Goal: Information Seeking & Learning: Find specific fact

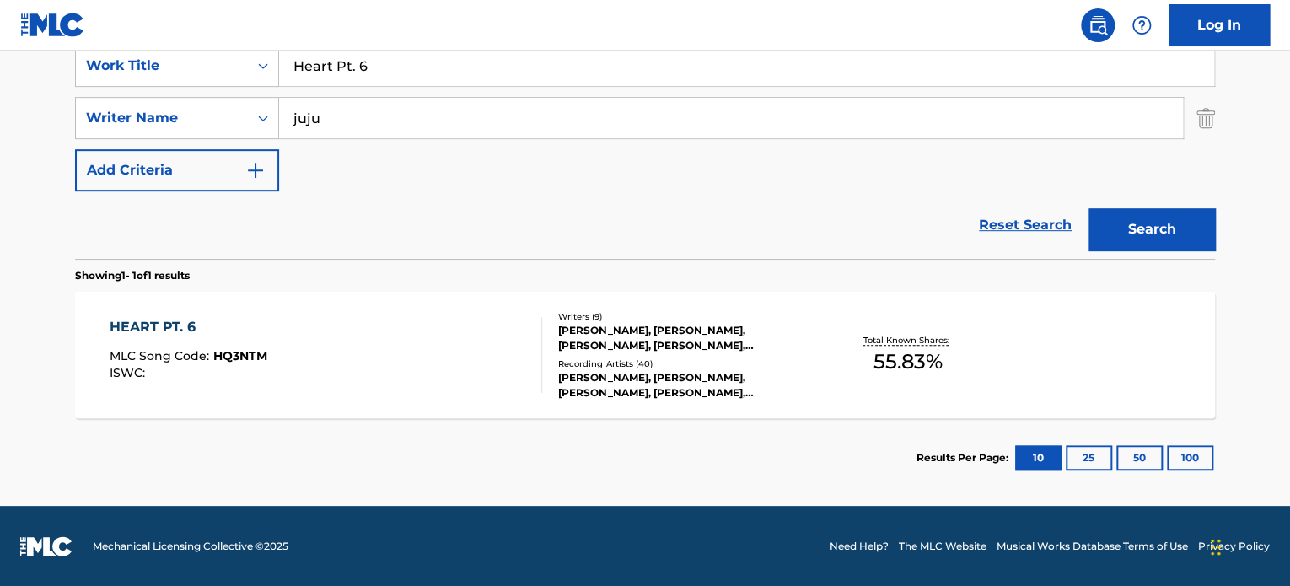
click at [399, 126] on input "juju" at bounding box center [731, 118] width 904 height 40
type input "[PERSON_NAME]"
drag, startPoint x: 413, startPoint y: 69, endPoint x: 230, endPoint y: 62, distance: 183.1
click at [230, 62] on div "SearchWithCriteria8937d211-17eb-4d11-99fc-dcec52985f19 Work Title Heart Pt. 6" at bounding box center [645, 66] width 1140 height 42
paste input "BSX095"
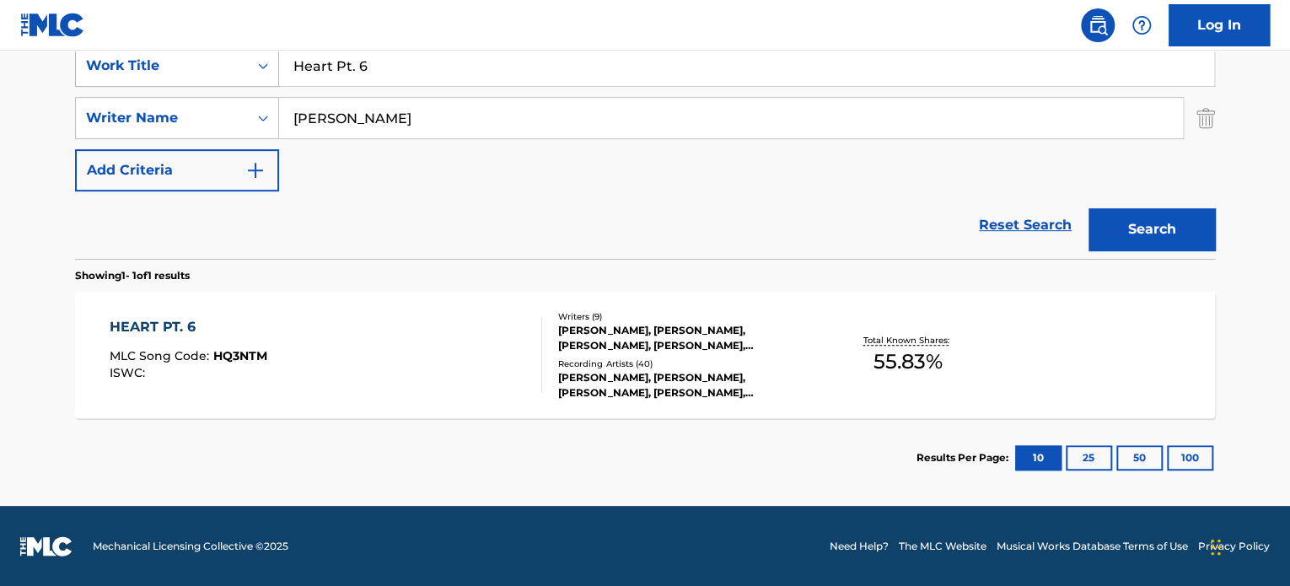
type input "BSX095"
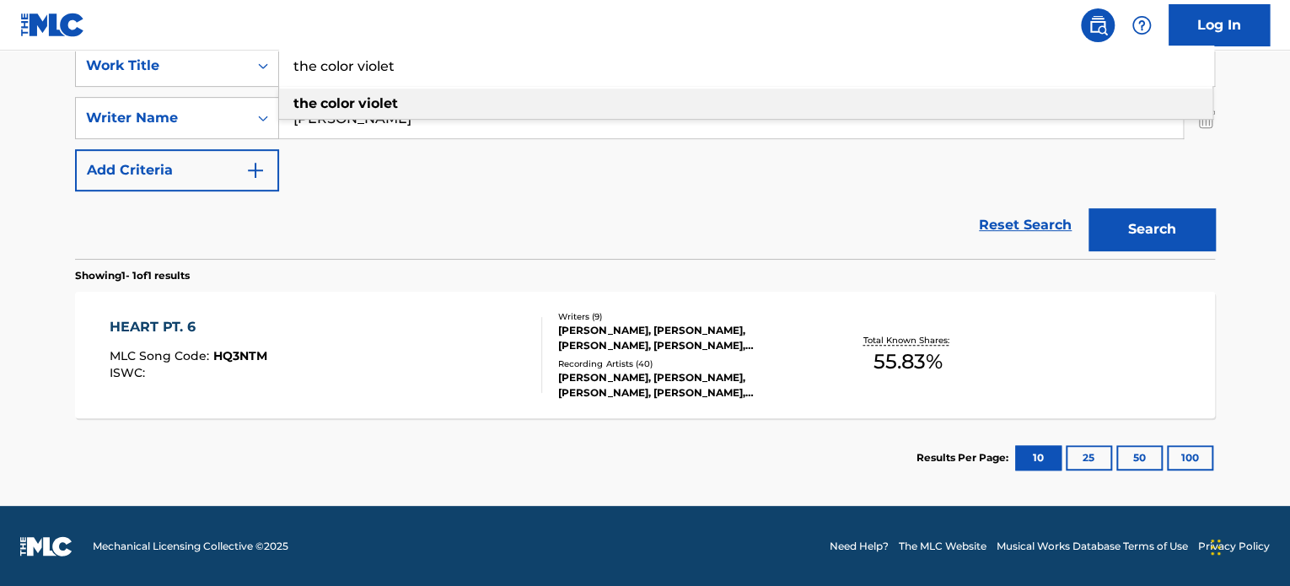
type input "the color violet"
click at [331, 105] on strong "color" at bounding box center [337, 103] width 35 height 16
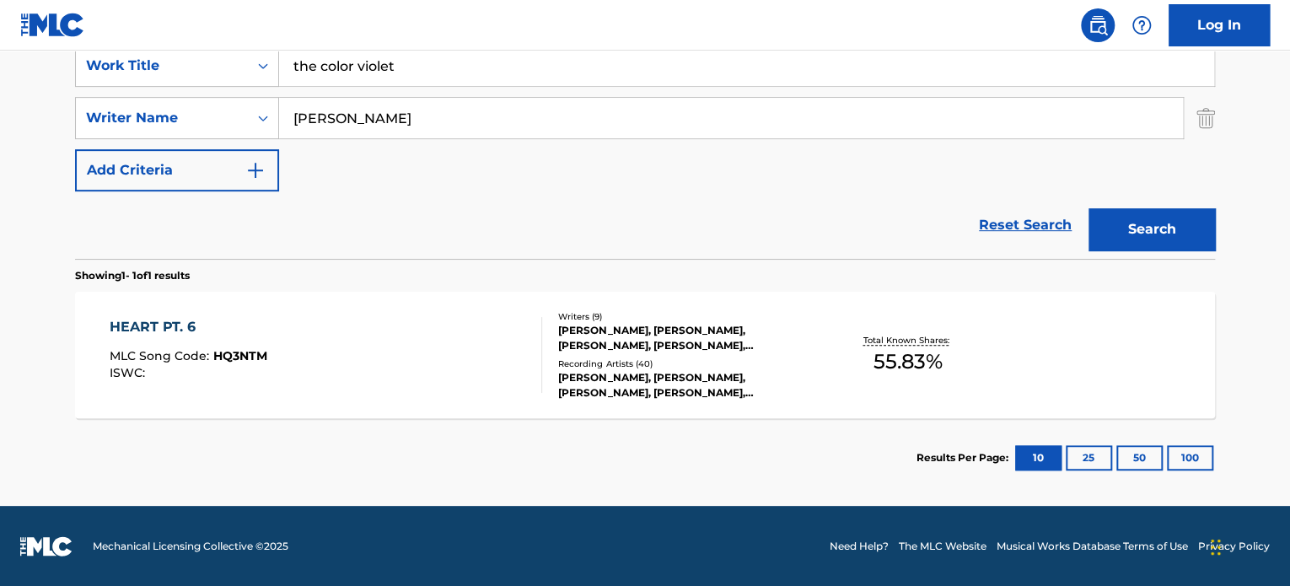
click at [1089, 208] on button "Search" at bounding box center [1152, 229] width 126 height 42
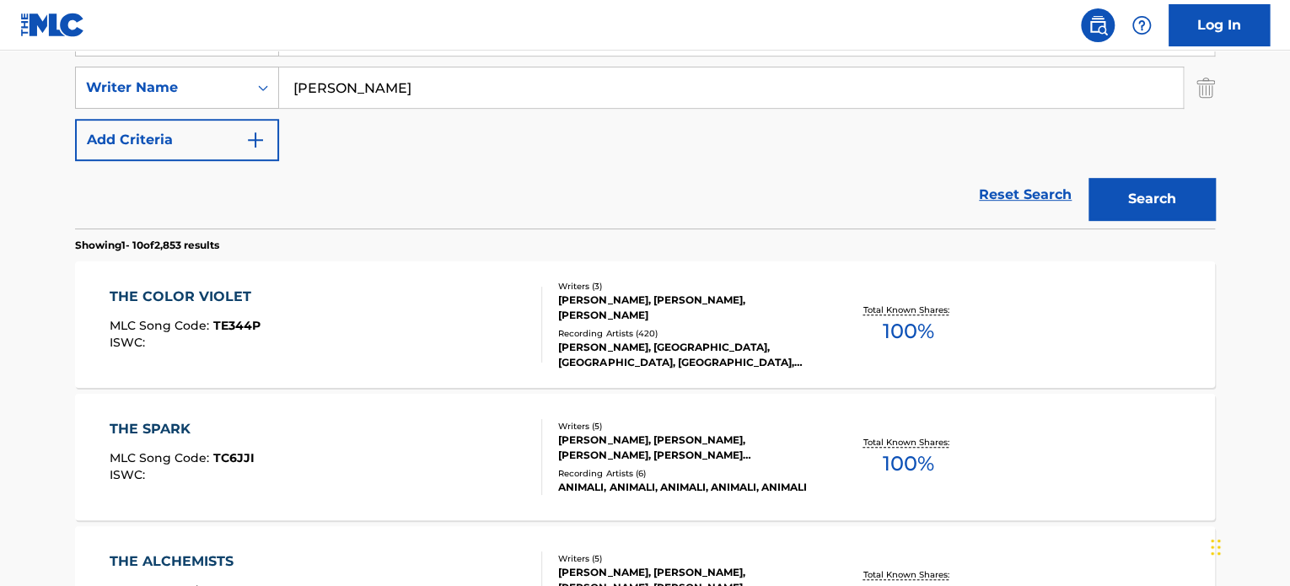
scroll to position [361, 0]
click at [530, 343] on div at bounding box center [534, 325] width 13 height 76
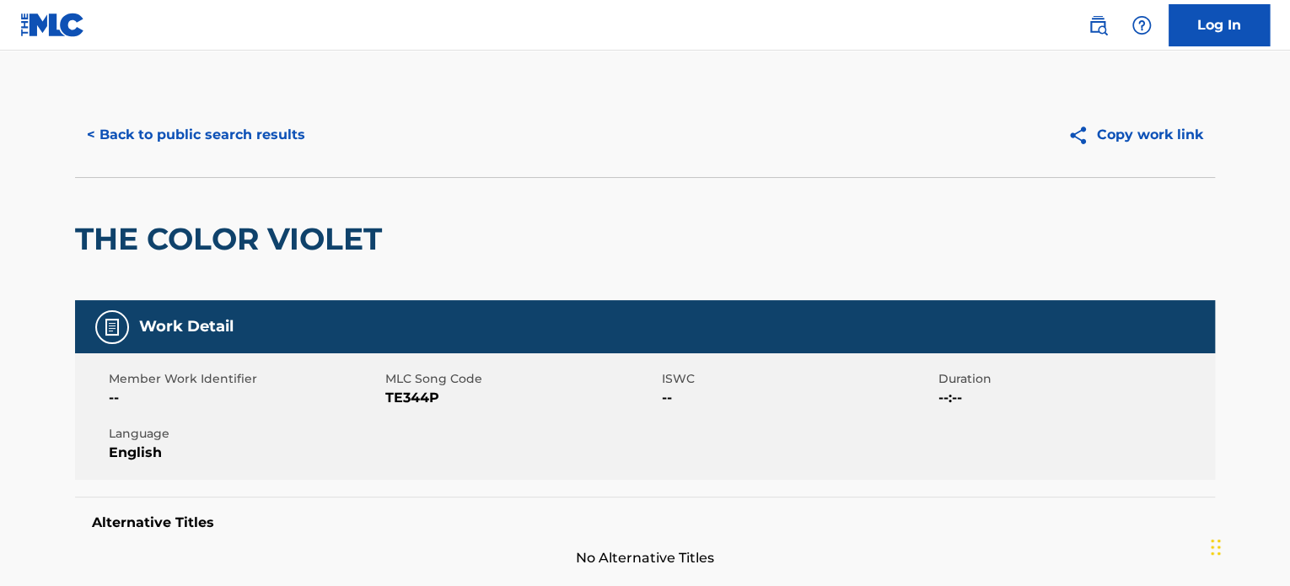
click at [227, 137] on button "< Back to public search results" at bounding box center [196, 135] width 242 height 42
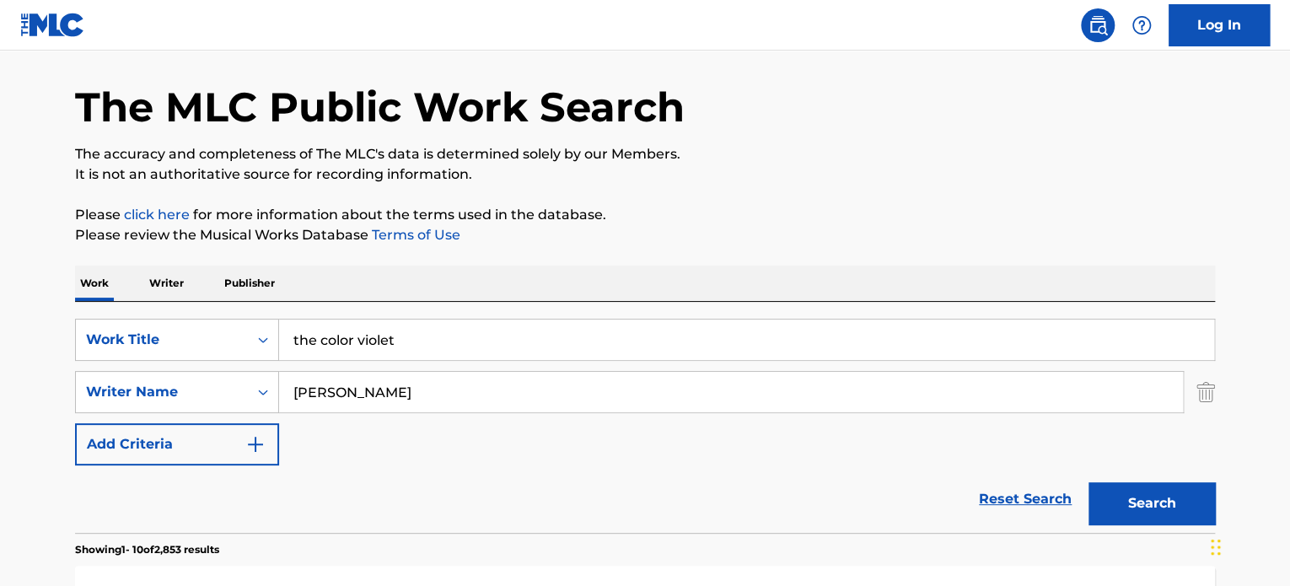
scroll to position [55, 0]
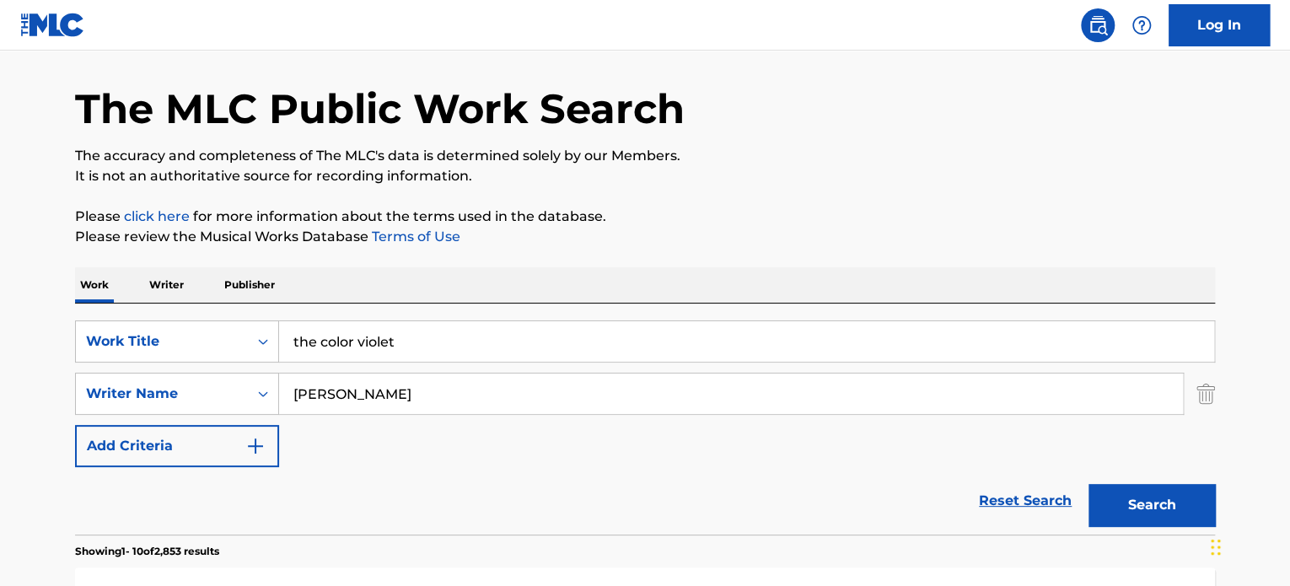
click at [422, 390] on input "[PERSON_NAME]" at bounding box center [731, 394] width 904 height 40
click at [489, 337] on input "the color violet" at bounding box center [746, 341] width 935 height 40
type input "the"
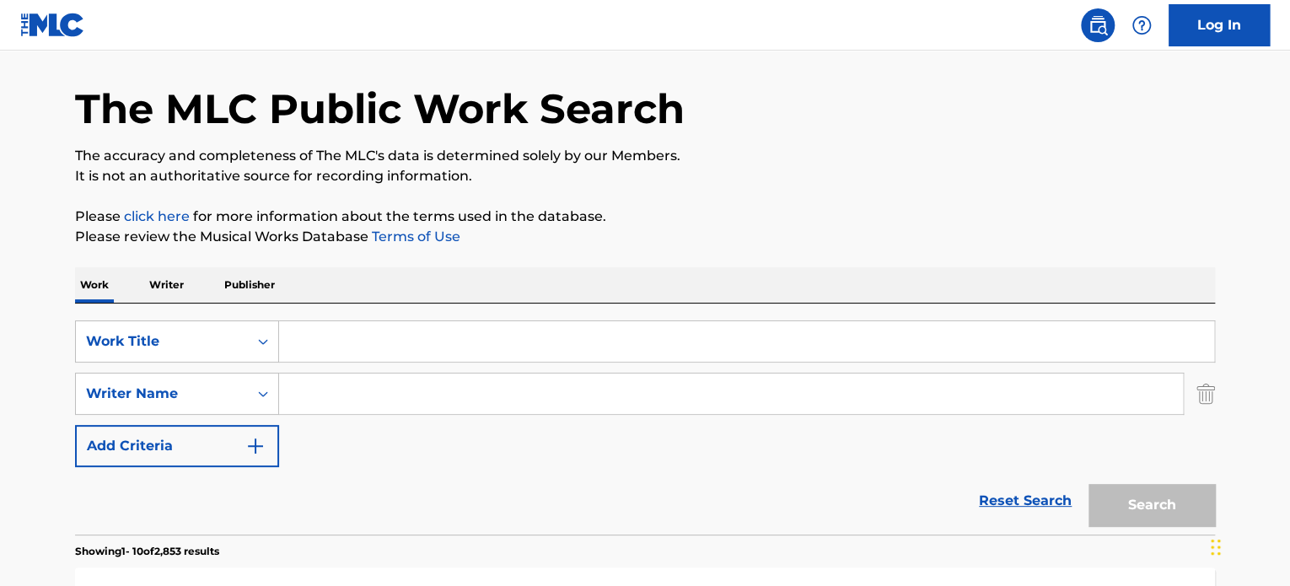
paste input "ITB220710177"
type input "ITB220710177"
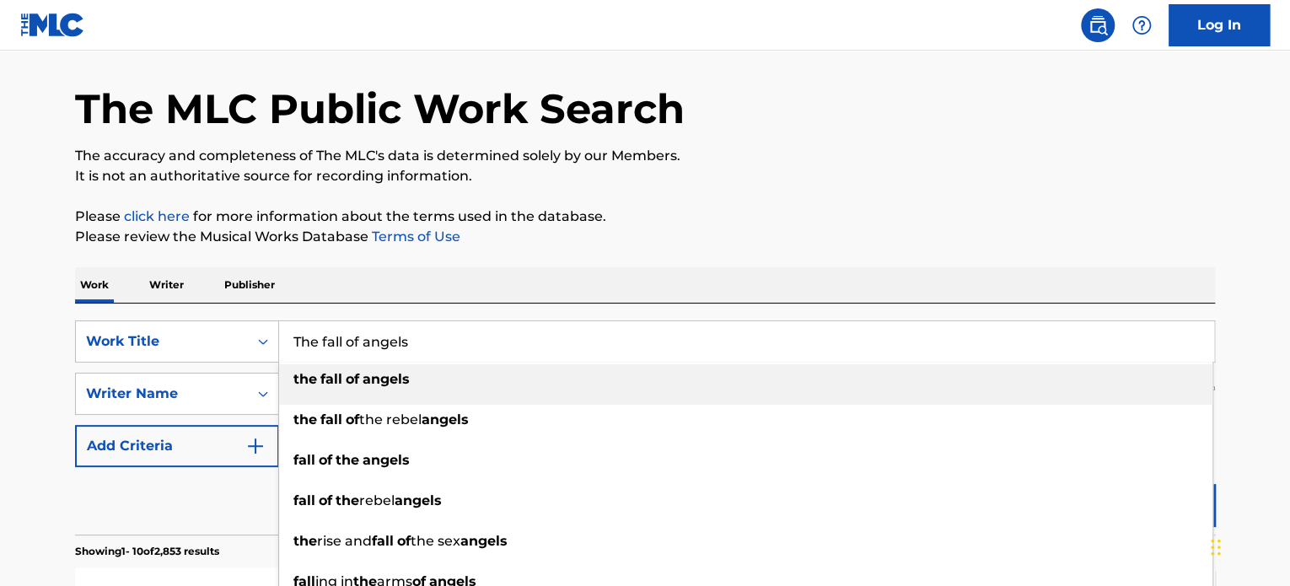
click at [472, 399] on li "the fall of angels" at bounding box center [745, 384] width 933 height 40
type input "the fall of angels"
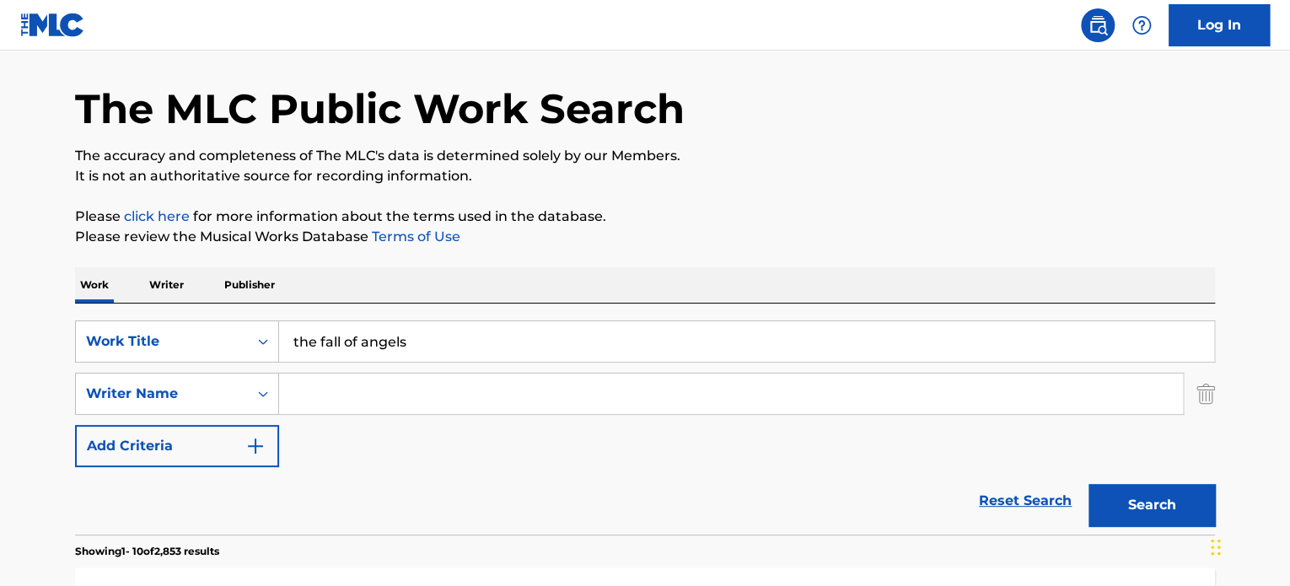
click at [455, 399] on input "Search Form" at bounding box center [731, 394] width 904 height 40
type input "[PERSON_NAME]"
click at [1089, 484] on button "Search" at bounding box center [1152, 505] width 126 height 42
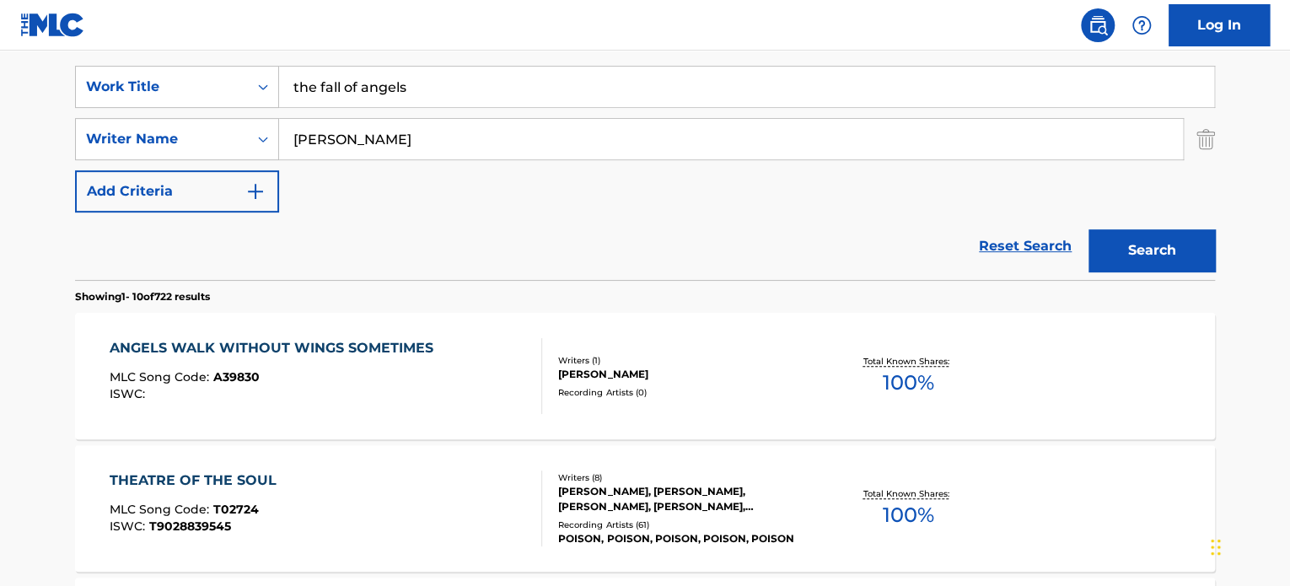
scroll to position [239, 0]
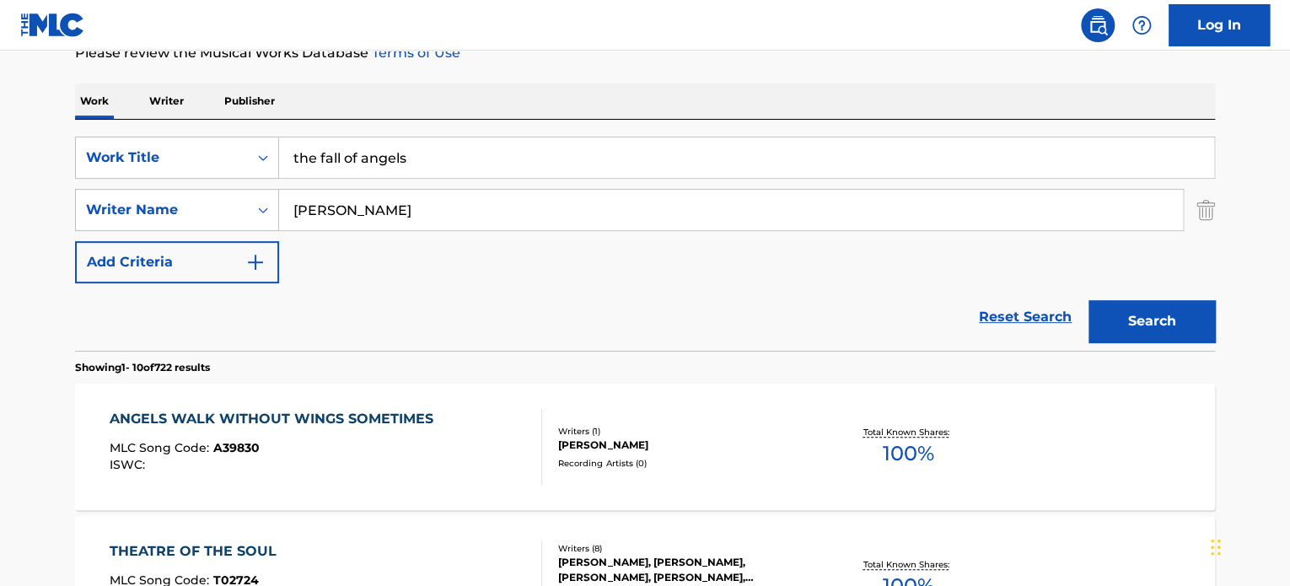
click at [386, 222] on input "[PERSON_NAME]" at bounding box center [731, 210] width 904 height 40
type input "rovket"
click at [1089, 300] on button "Search" at bounding box center [1152, 321] width 126 height 42
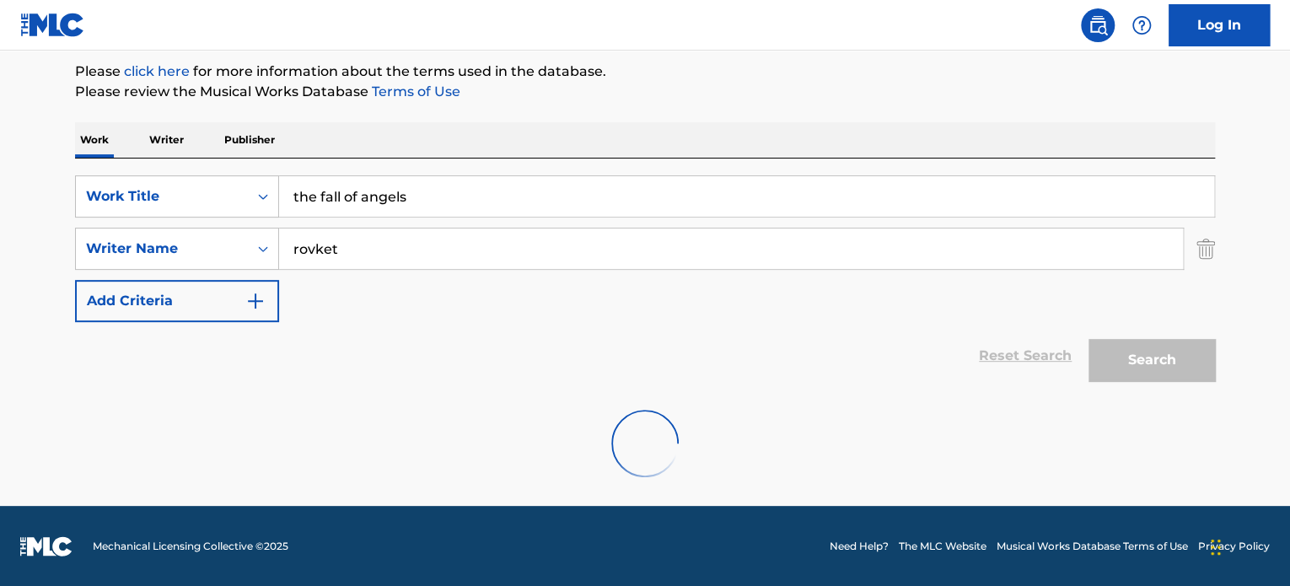
scroll to position [145, 0]
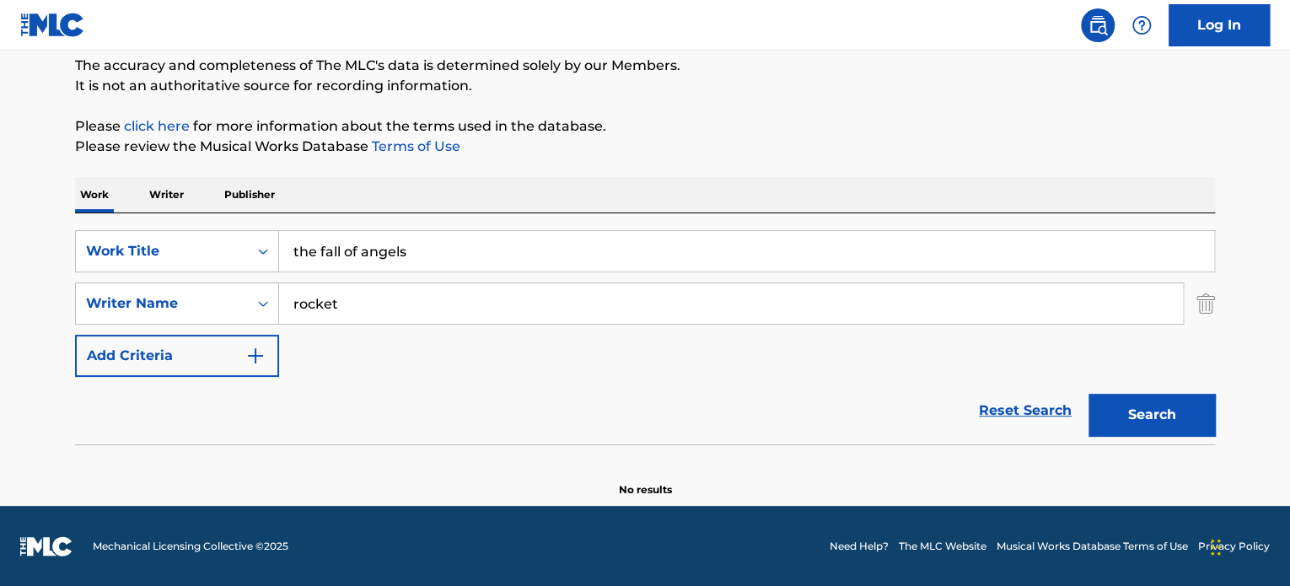
click at [1089, 394] on button "Search" at bounding box center [1152, 415] width 126 height 42
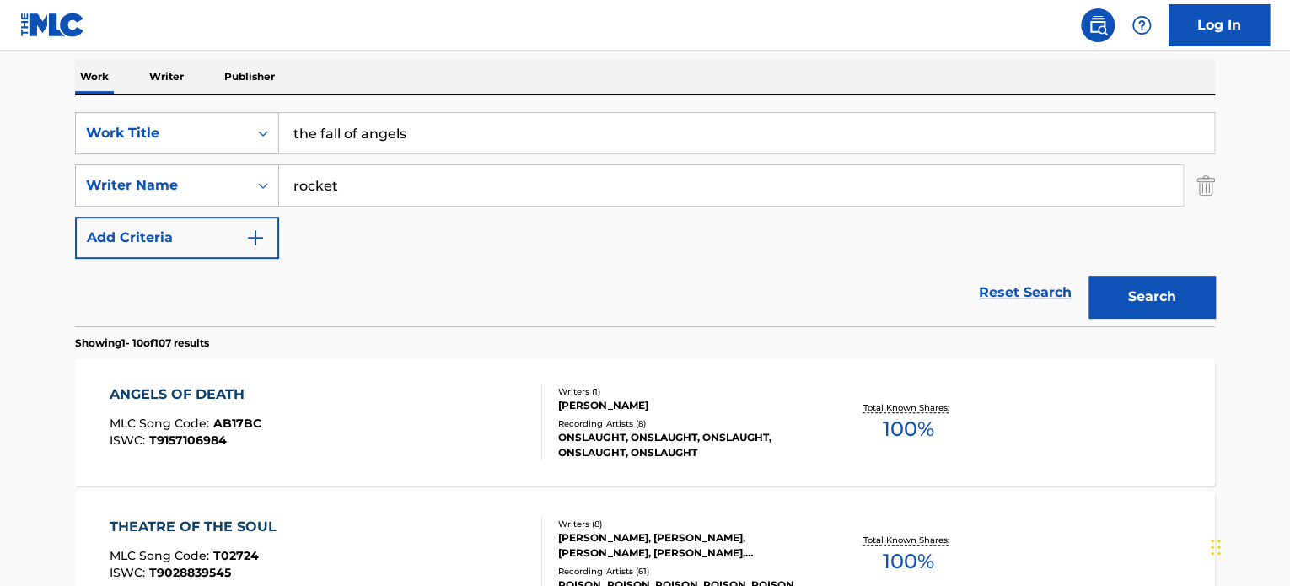
scroll to position [0, 0]
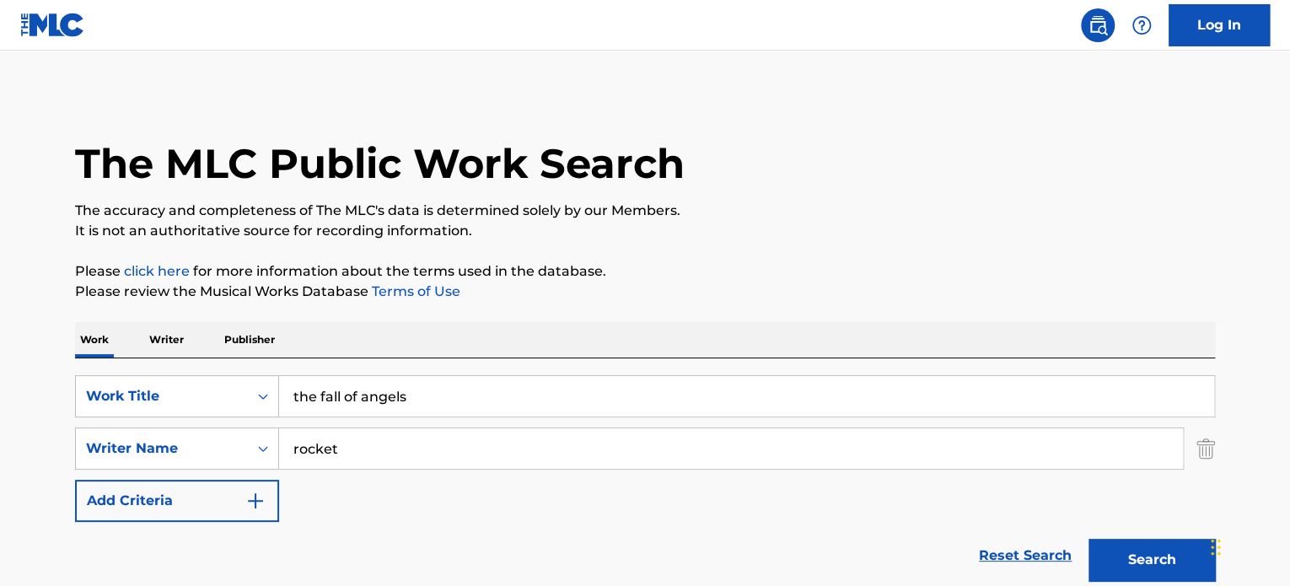
click at [394, 453] on input "rocket" at bounding box center [731, 448] width 904 height 40
drag, startPoint x: 394, startPoint y: 453, endPoint x: 128, endPoint y: 441, distance: 265.9
click at [128, 441] on div "SearchWithCriteria99b39906-8d96-41d0-9e98-221dc8085e1e Writer Name rocket" at bounding box center [645, 448] width 1140 height 42
paste input "[PERSON_NAME]"
type input "[PERSON_NAME]"
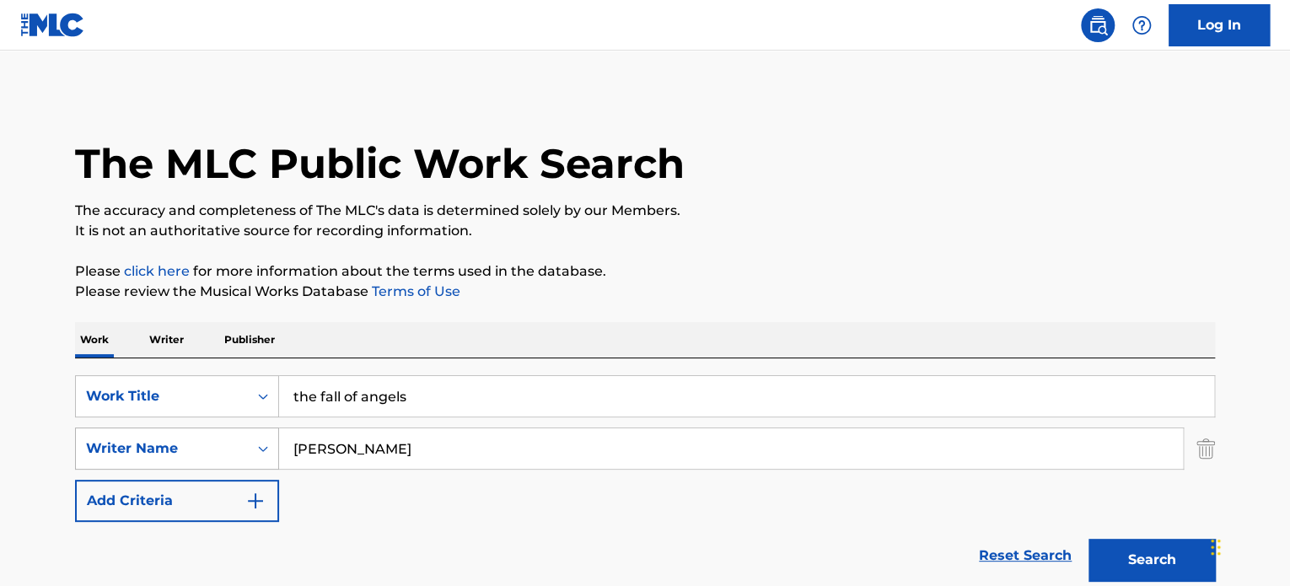
click at [1089, 539] on button "Search" at bounding box center [1152, 560] width 126 height 42
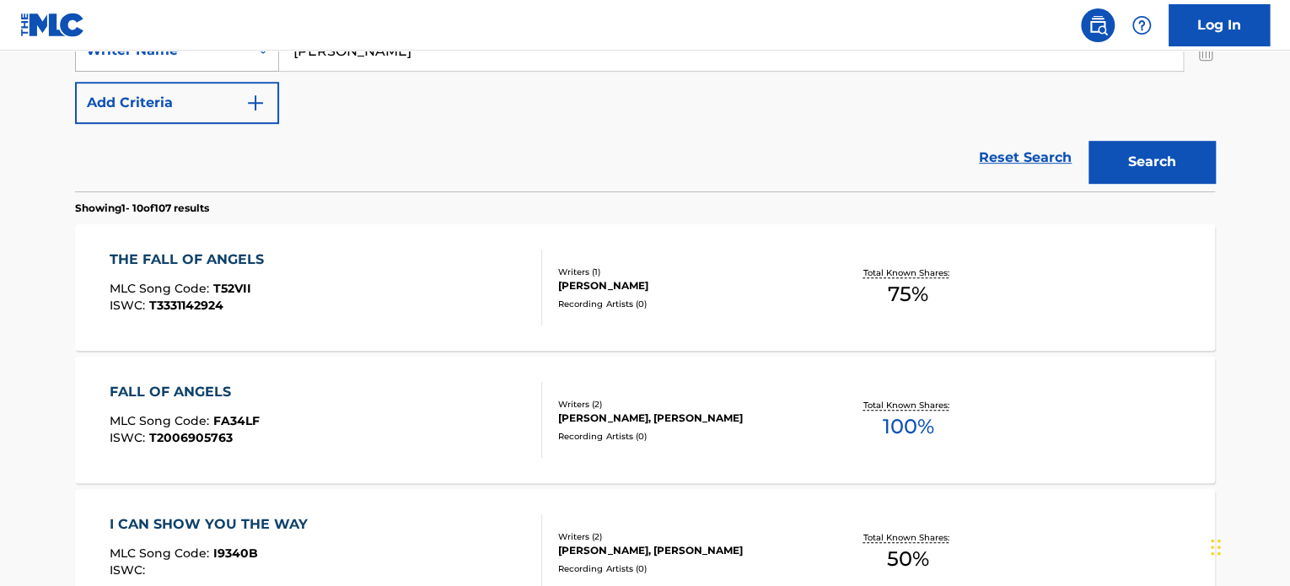
scroll to position [451, 0]
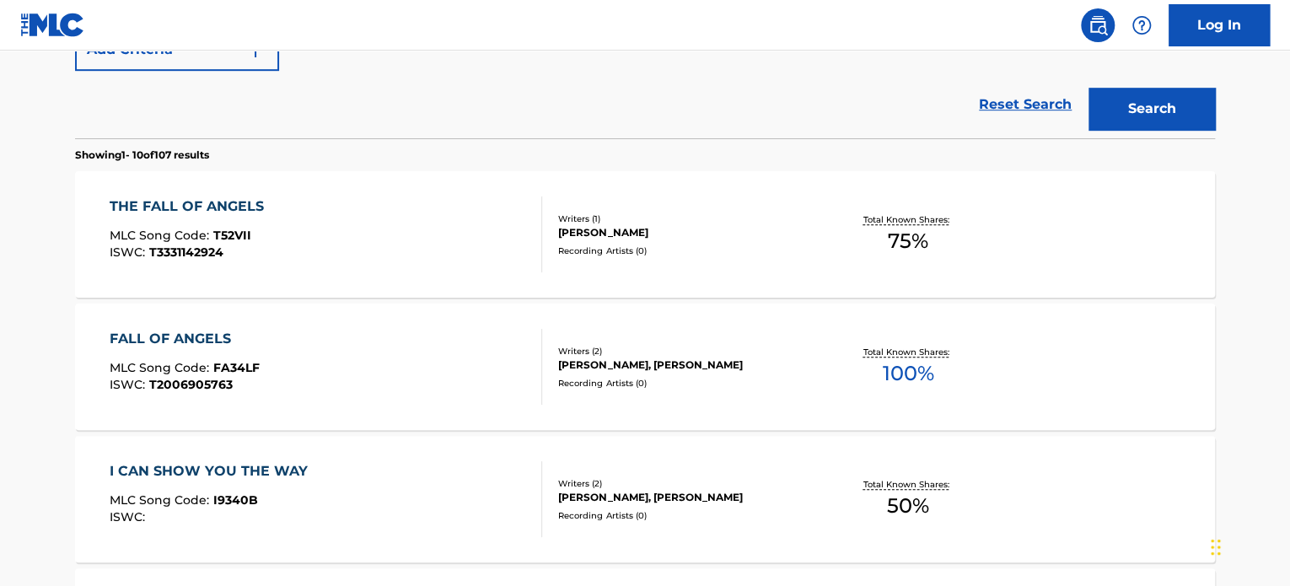
click at [572, 349] on div "Writers ( 2 )" at bounding box center [685, 351] width 255 height 13
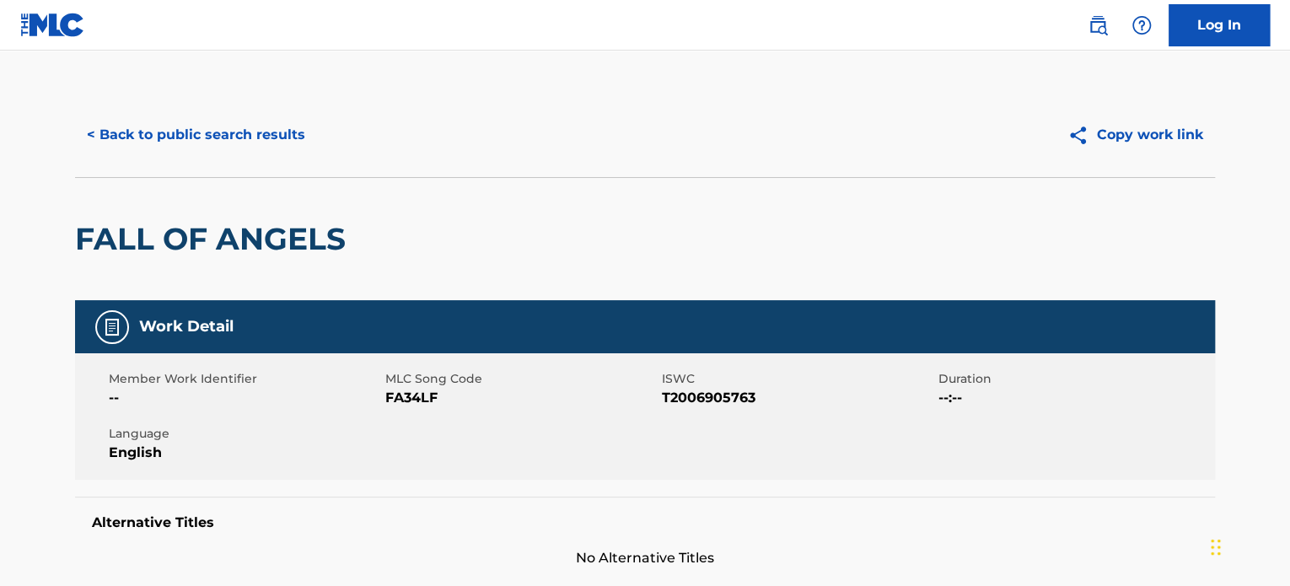
click at [145, 128] on button "< Back to public search results" at bounding box center [196, 135] width 242 height 42
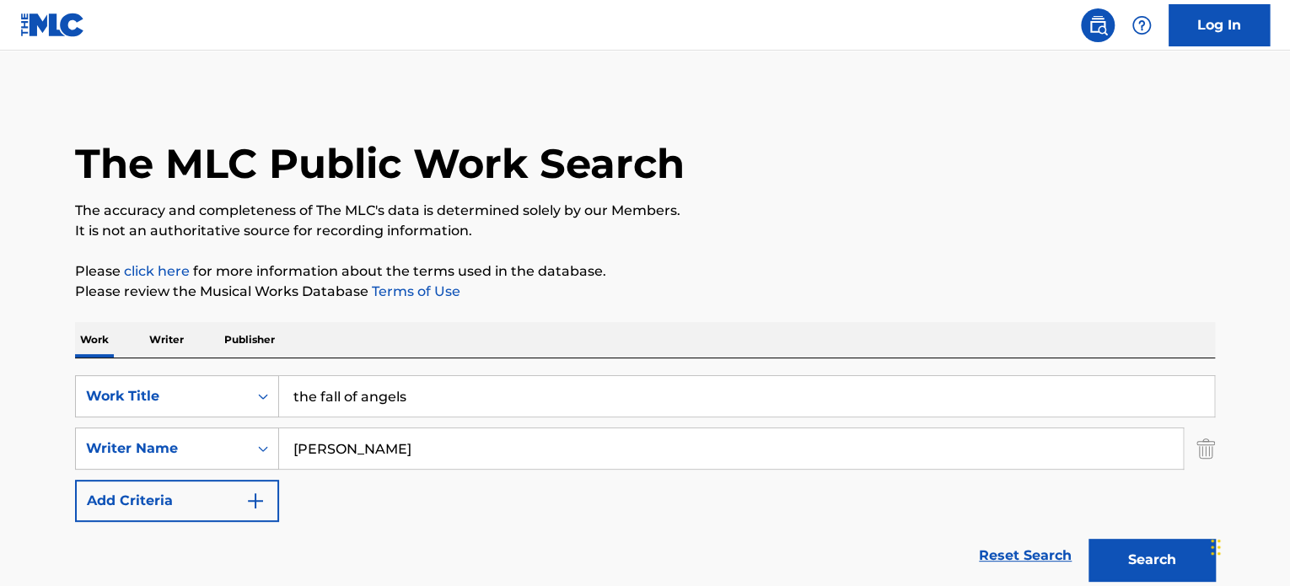
click at [435, 454] on input "[PERSON_NAME]" at bounding box center [731, 448] width 904 height 40
click at [490, 384] on input "the fall of angels" at bounding box center [746, 396] width 935 height 40
type input "the"
